Goal: Navigation & Orientation: Find specific page/section

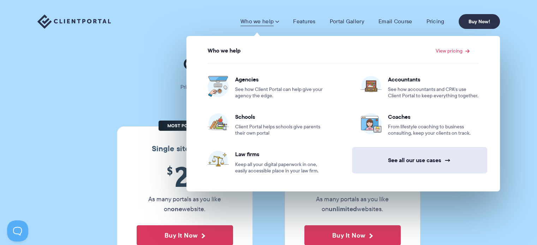
click at [426, 161] on link "See all our use cases →" at bounding box center [419, 160] width 135 height 26
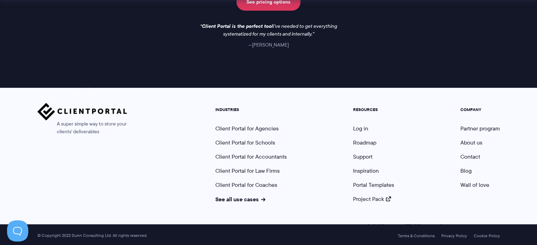
scroll to position [655, 0]
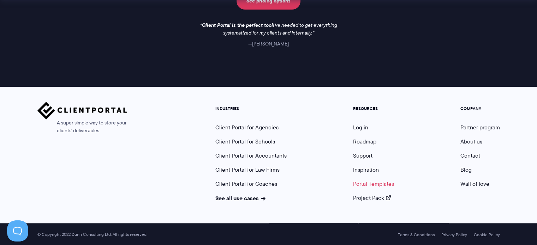
click at [366, 182] on link "Portal Templates" at bounding box center [373, 184] width 41 height 8
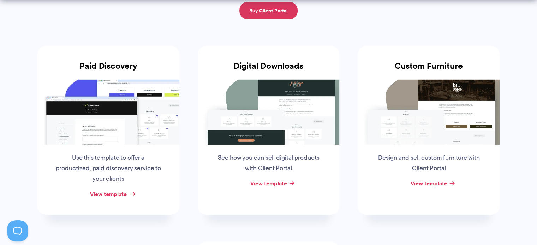
click at [118, 193] on link "View template" at bounding box center [108, 194] width 37 height 8
